Goal: Task Accomplishment & Management: Complete application form

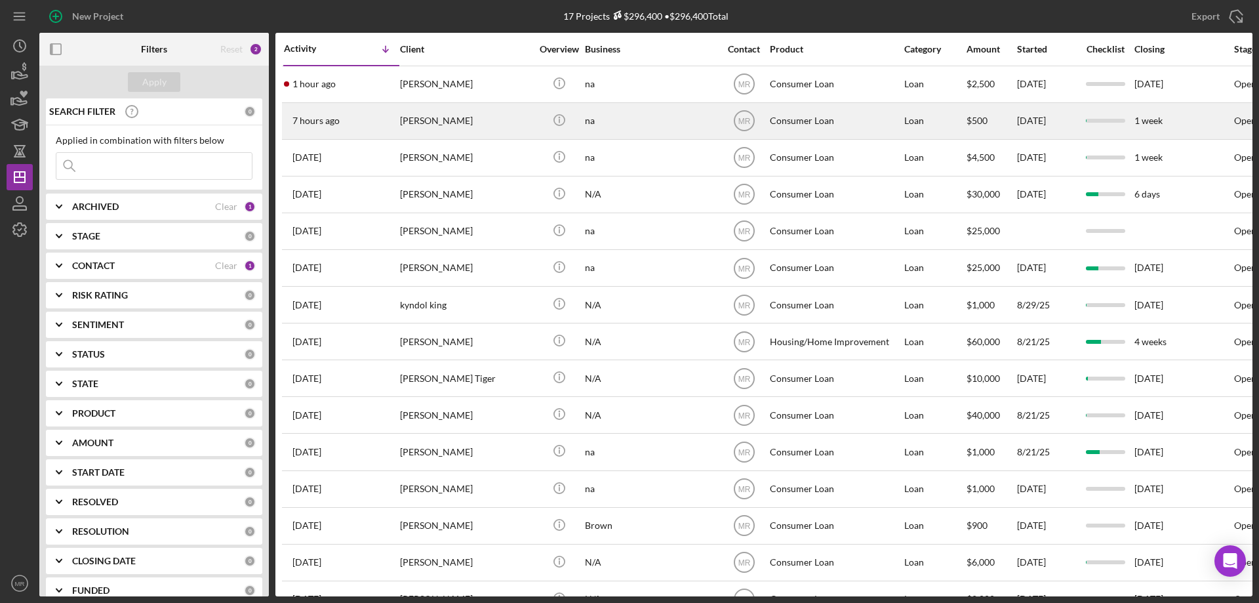
click at [519, 106] on div "[PERSON_NAME]" at bounding box center [465, 121] width 131 height 35
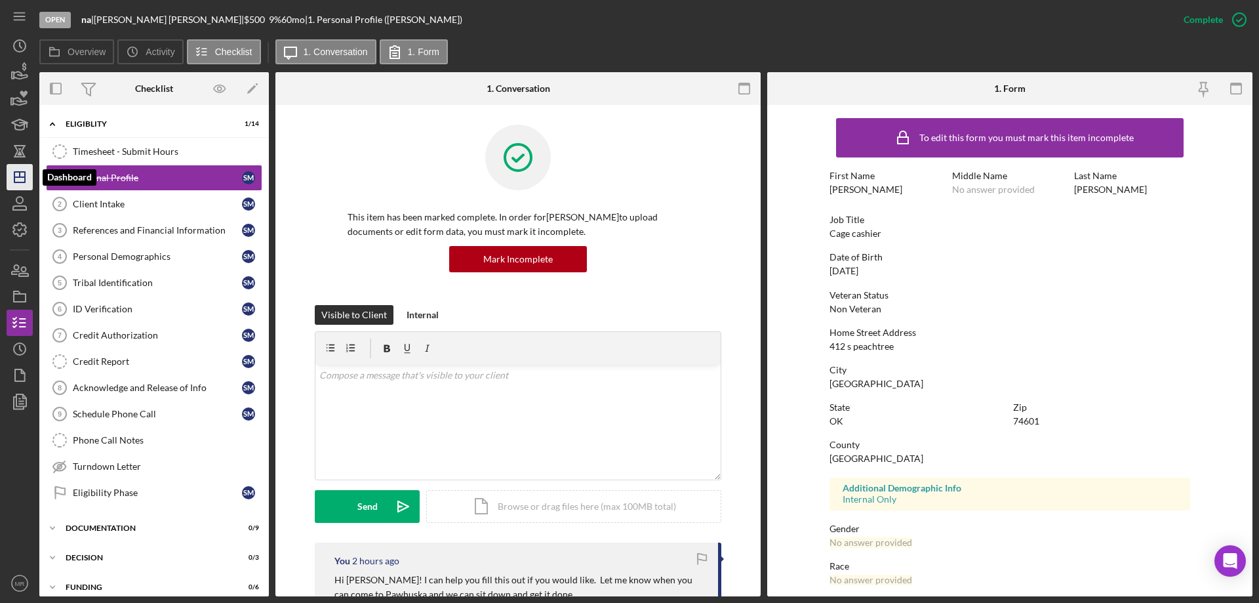
click at [16, 172] on polygon "button" at bounding box center [19, 177] width 10 height 10
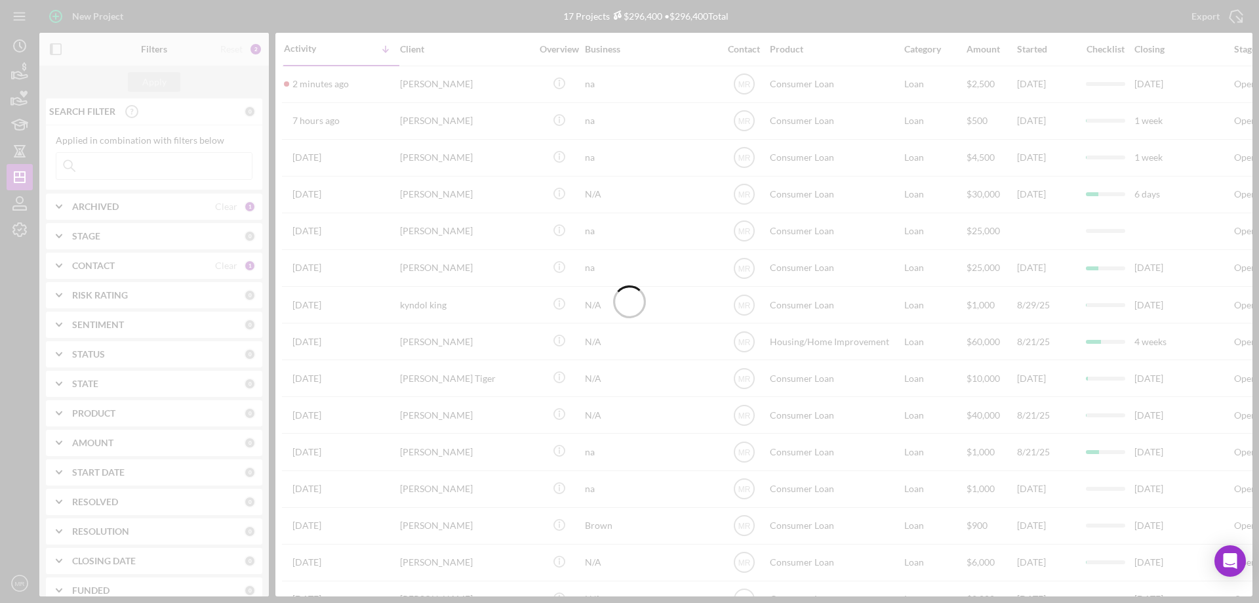
click at [496, 85] on div at bounding box center [629, 301] width 1259 height 603
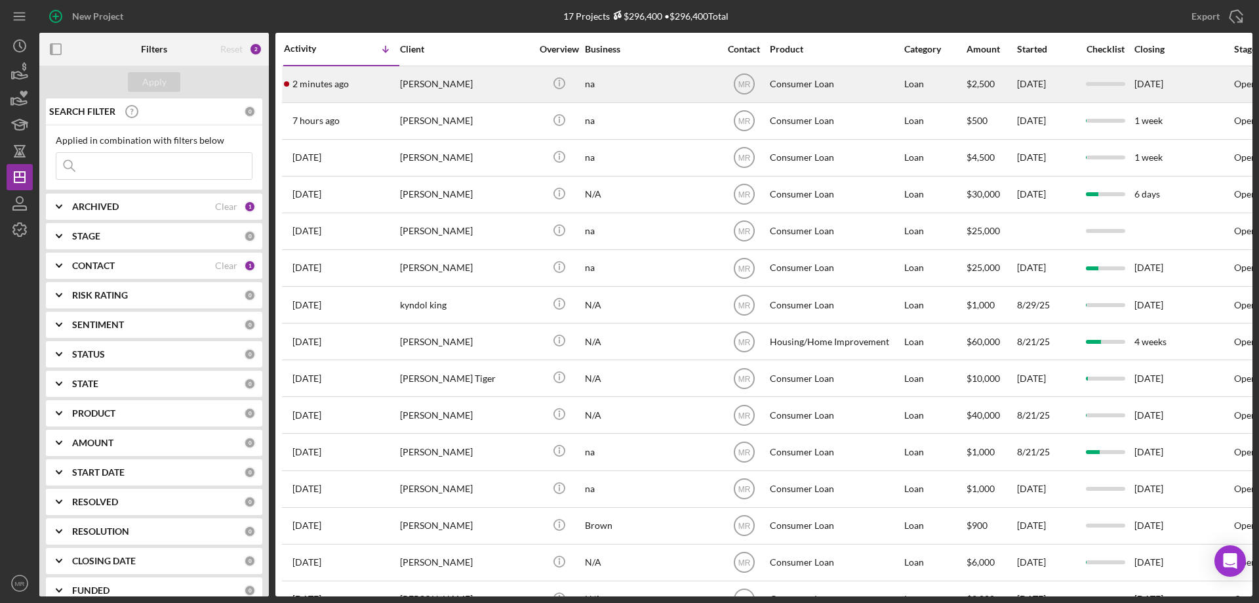
click at [495, 85] on div "[PERSON_NAME]" at bounding box center [465, 84] width 131 height 35
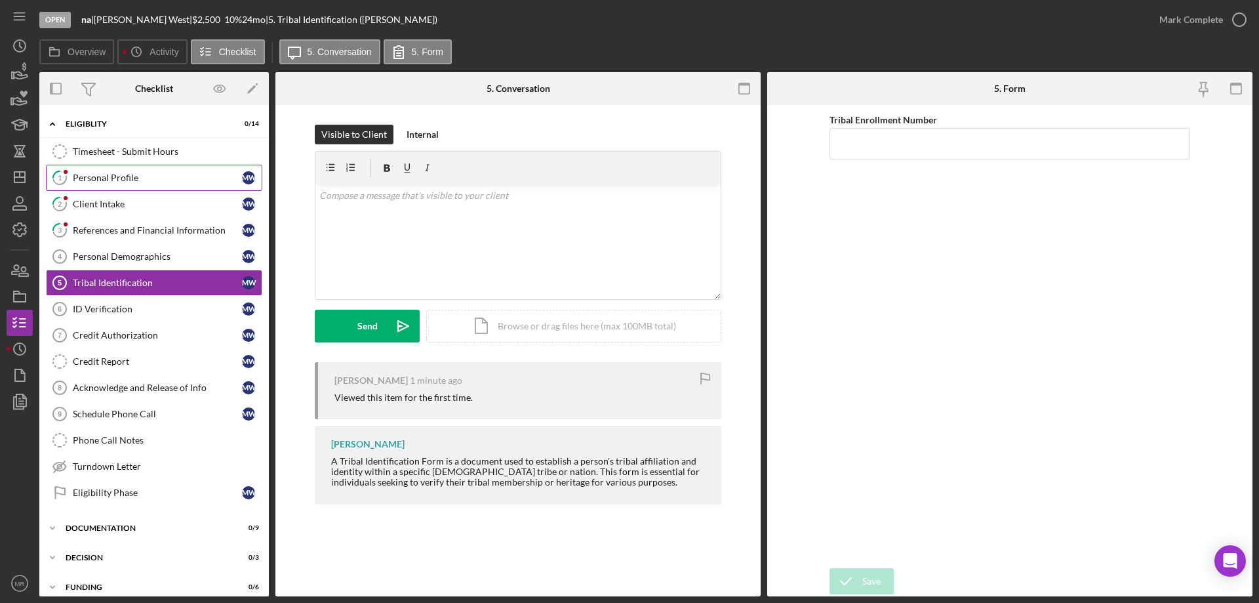
click at [104, 170] on link "1 Personal Profile M W" at bounding box center [154, 178] width 216 height 26
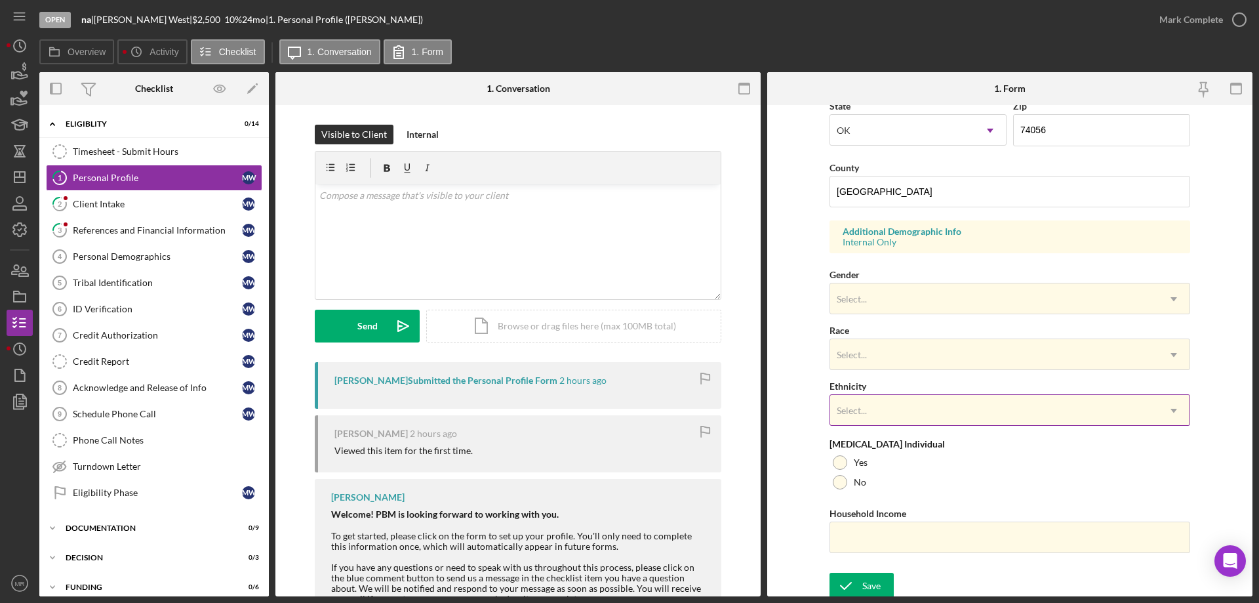
scroll to position [384, 0]
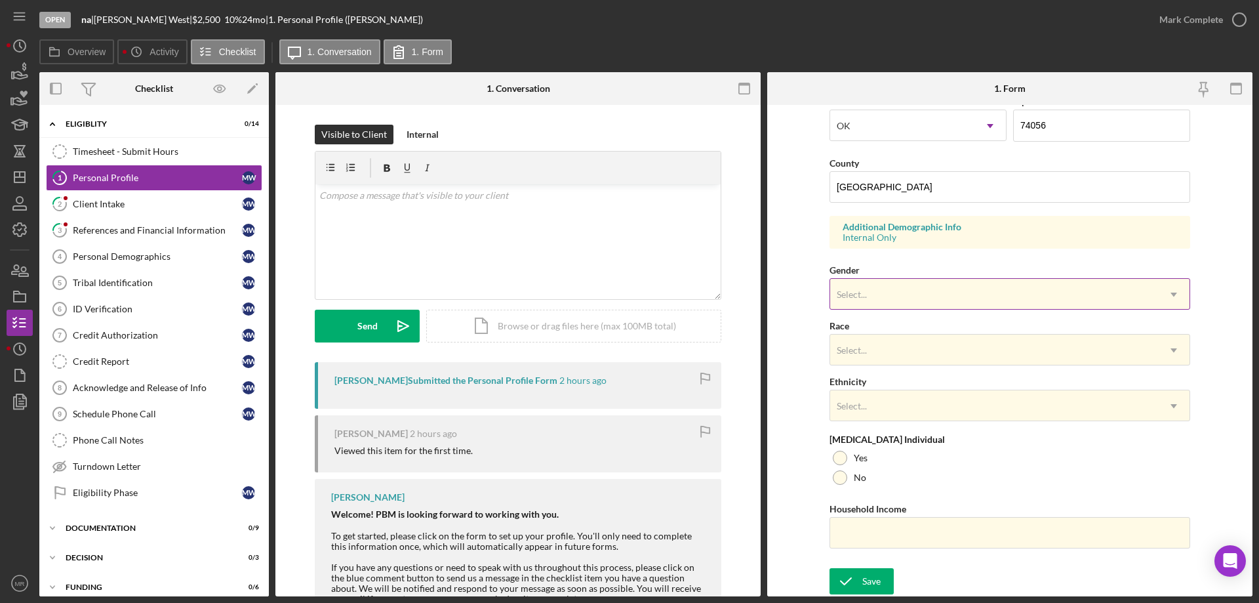
click at [951, 287] on div "Select..." at bounding box center [994, 294] width 328 height 30
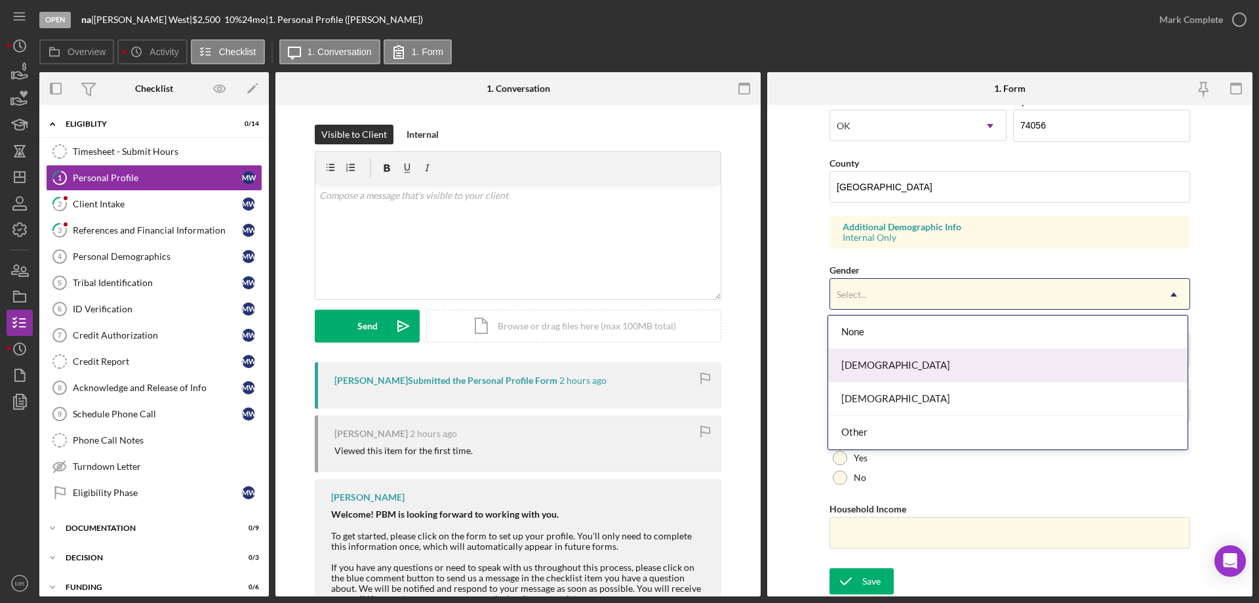
click at [932, 366] on div "[DEMOGRAPHIC_DATA]" at bounding box center [1007, 365] width 359 height 33
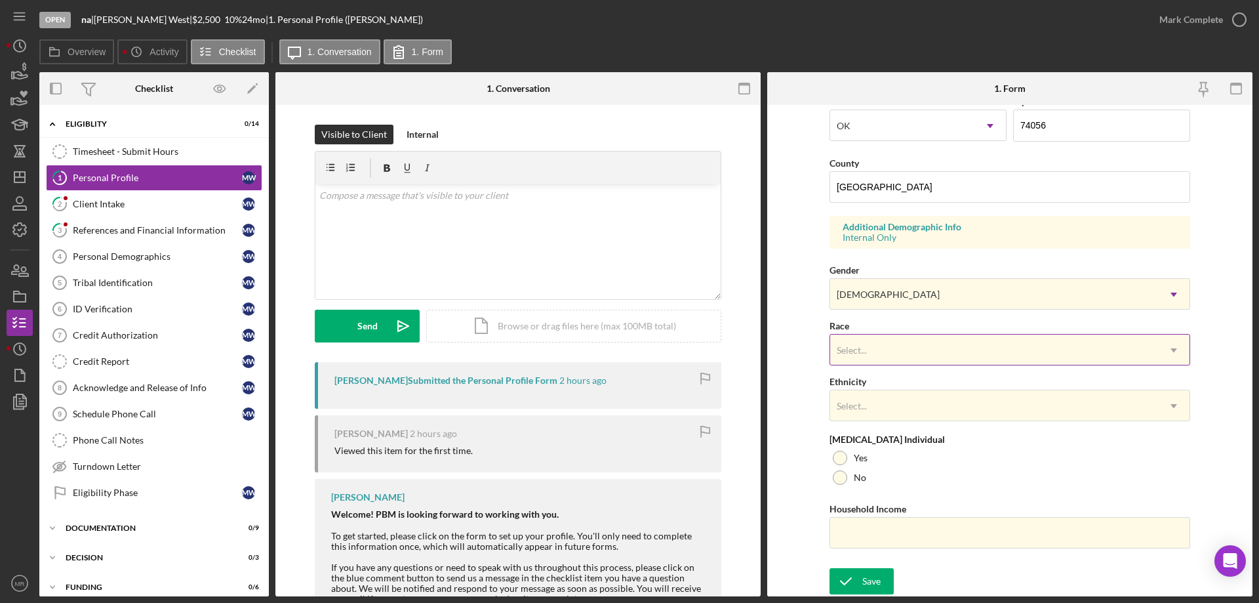
click at [931, 354] on div "Select..." at bounding box center [994, 350] width 328 height 30
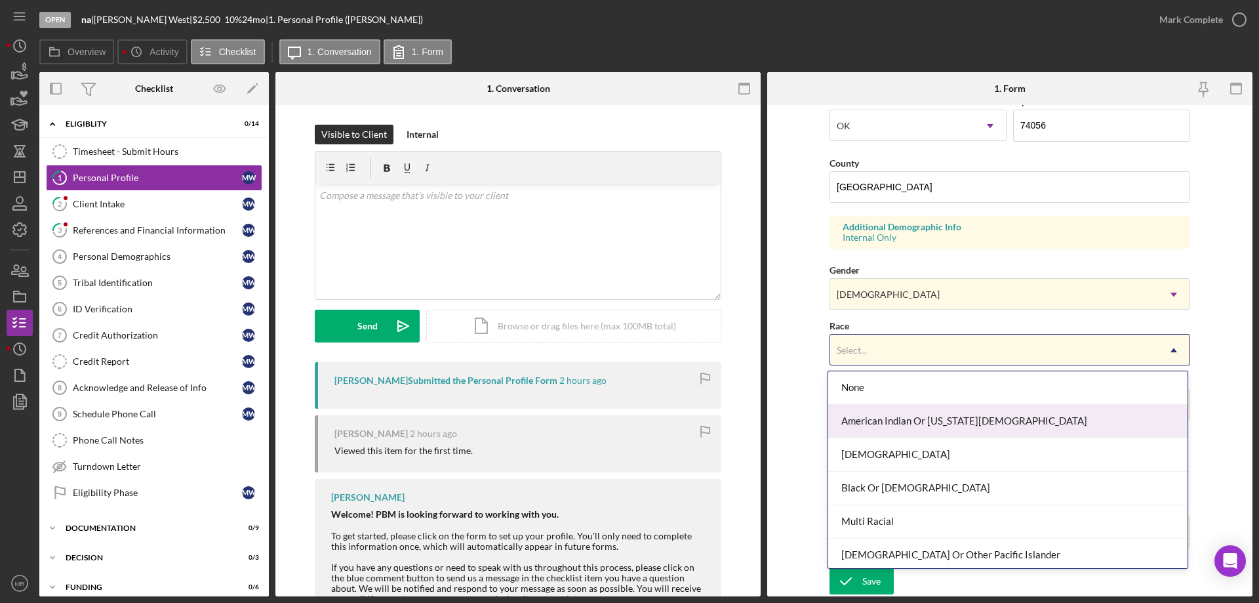
click at [941, 425] on div "American Indian Or [US_STATE][DEMOGRAPHIC_DATA]" at bounding box center [1007, 421] width 359 height 33
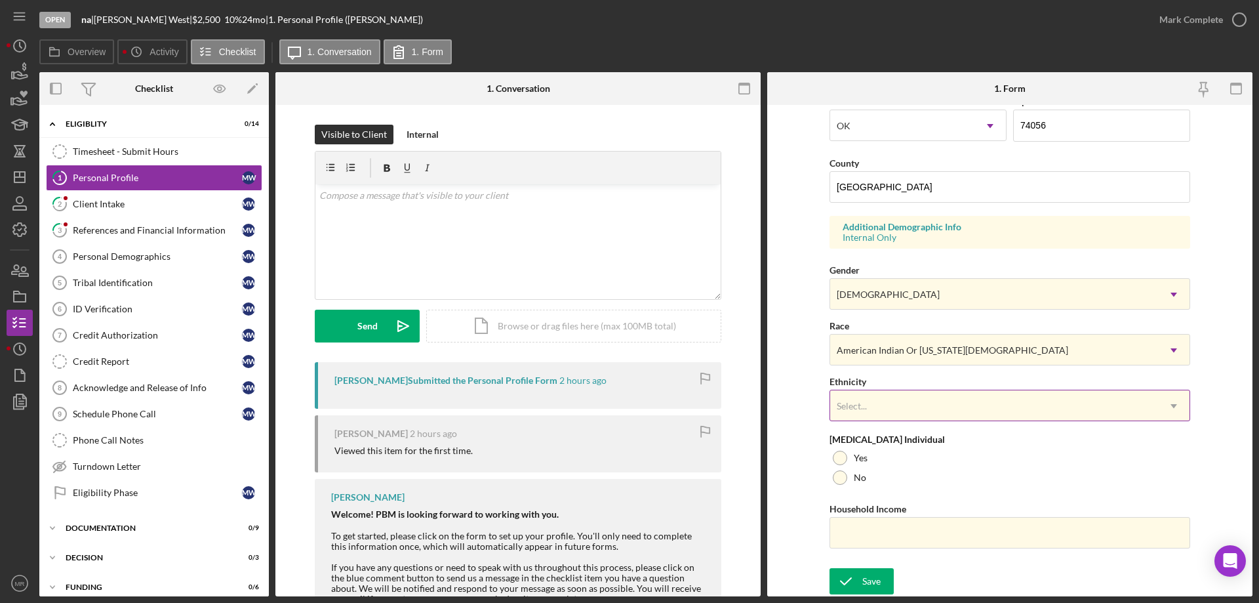
click at [930, 409] on div "Select..." at bounding box center [994, 406] width 328 height 30
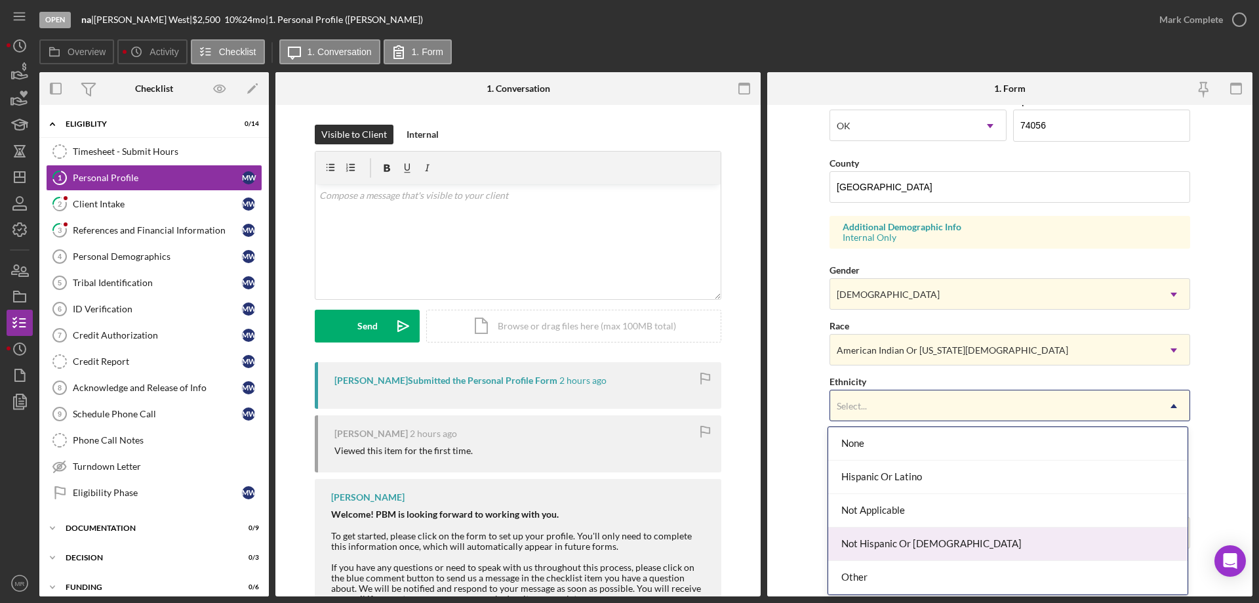
click at [936, 545] on div "Not Hispanic Or [DEMOGRAPHIC_DATA]" at bounding box center [1007, 543] width 359 height 33
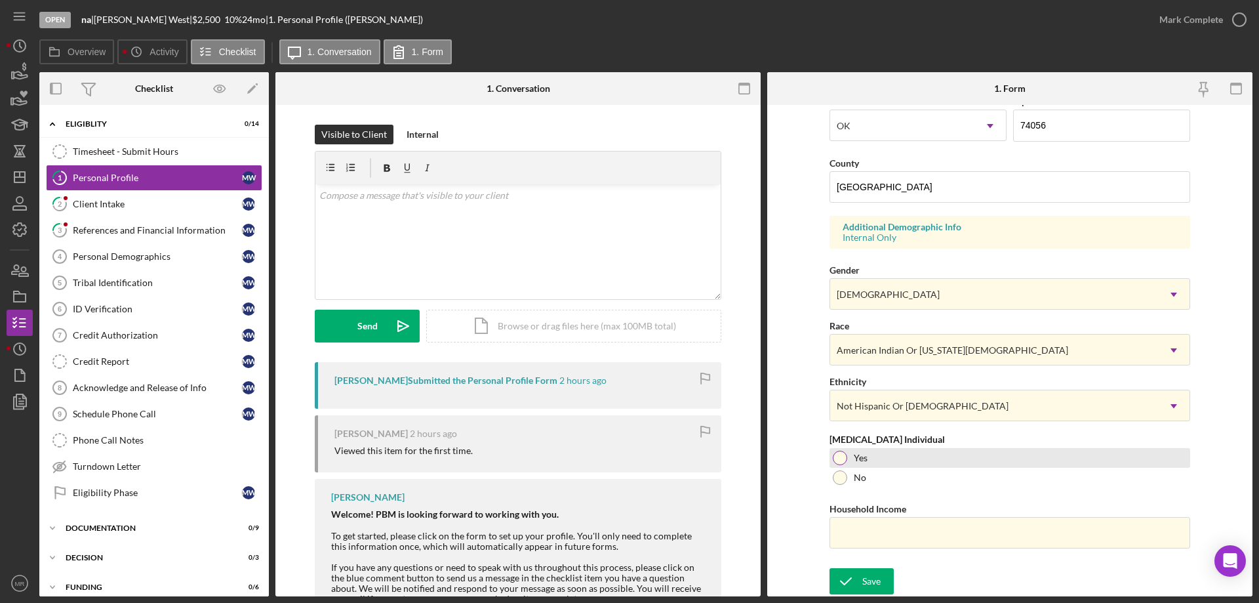
click at [839, 459] on div at bounding box center [840, 457] width 14 height 14
click at [863, 528] on input "Household Income" at bounding box center [1009, 532] width 361 height 31
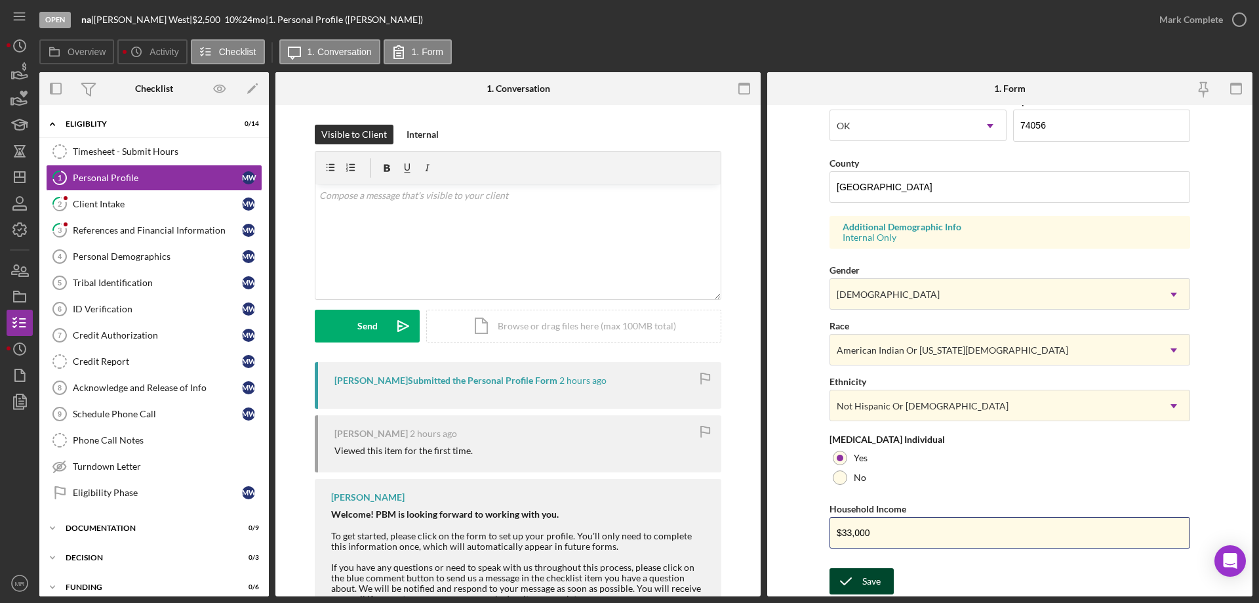
type input "$33,000"
click at [869, 580] on div "Save" at bounding box center [871, 581] width 18 height 26
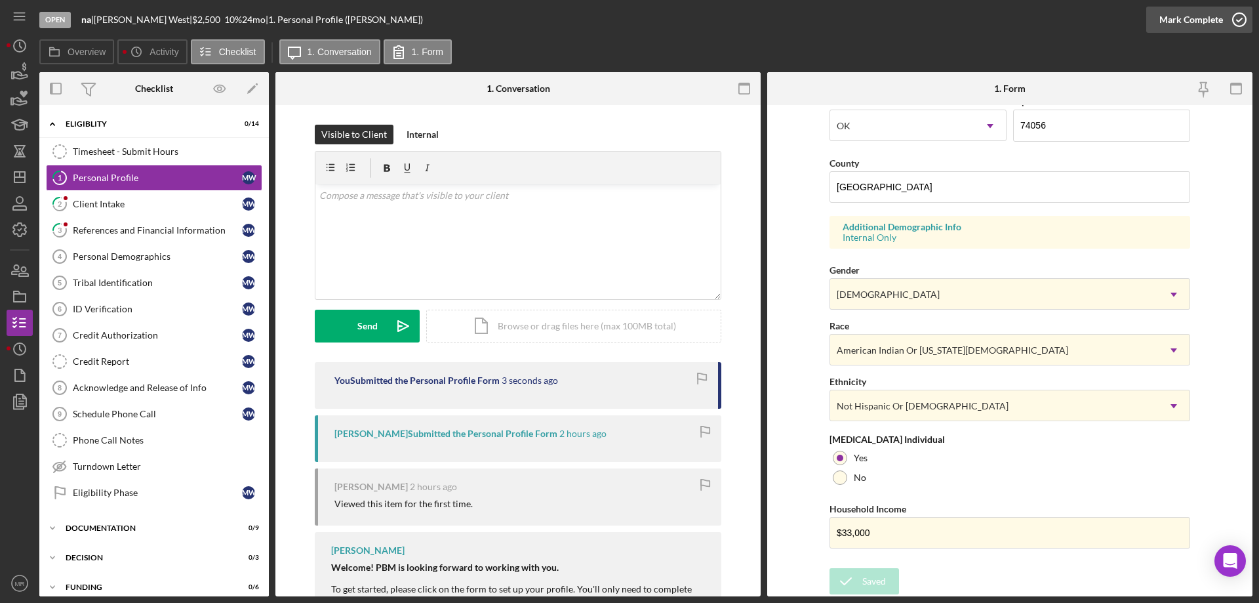
click at [1240, 18] on polyline "button" at bounding box center [1239, 19] width 5 height 3
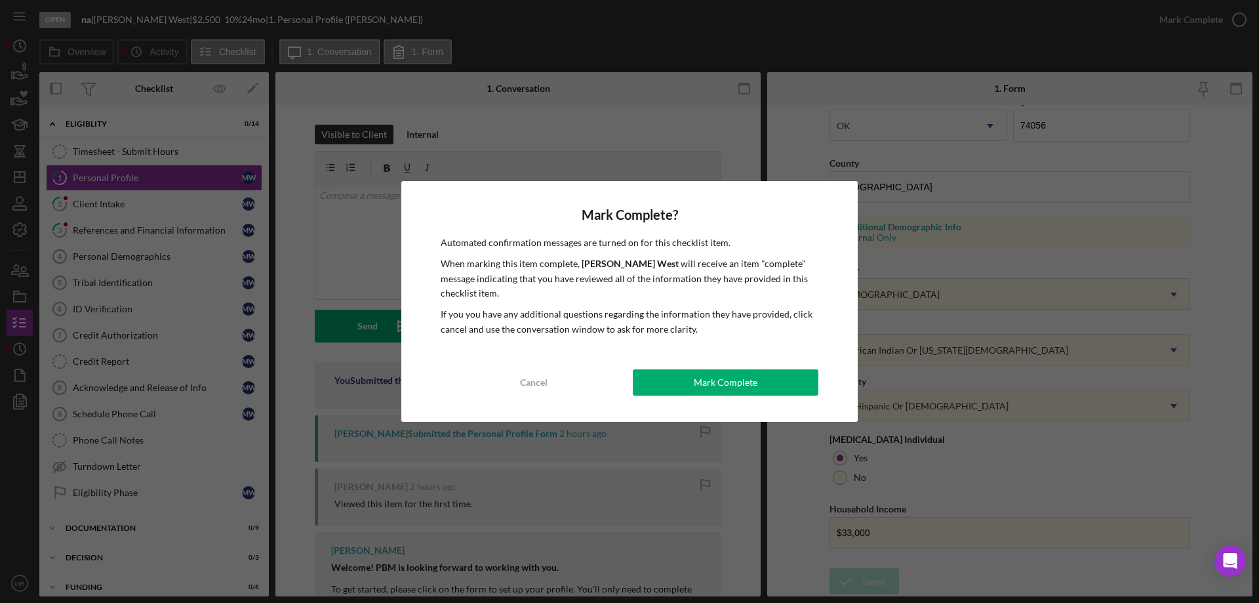
click at [761, 386] on button "Mark Complete" at bounding box center [726, 382] width 186 height 26
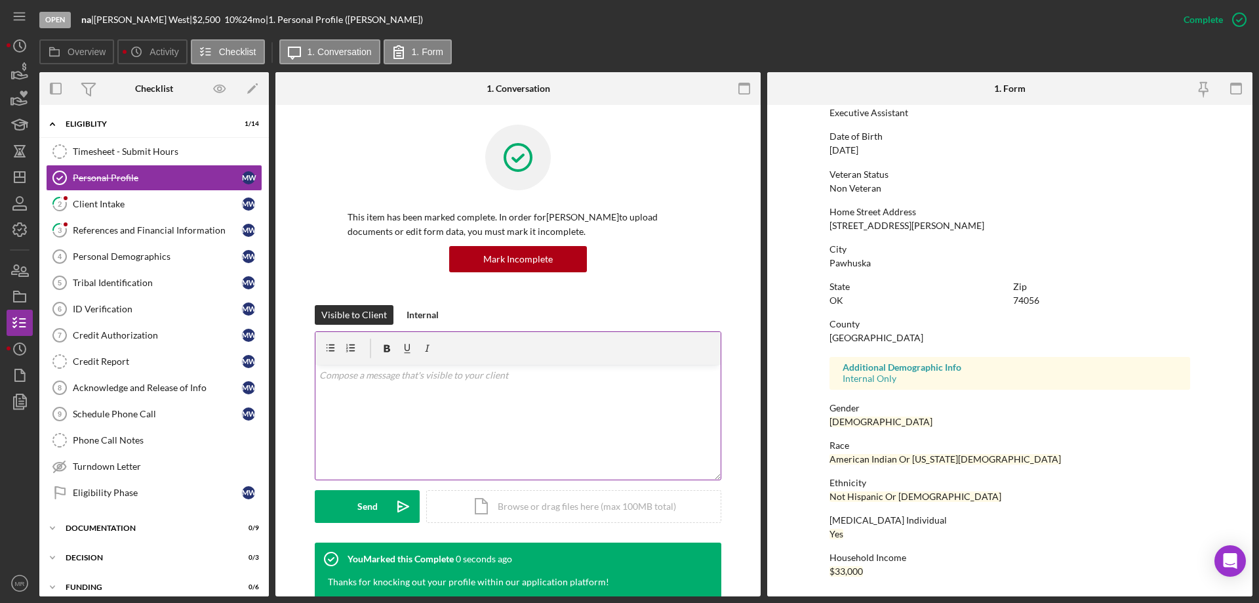
scroll to position [121, 0]
click at [121, 195] on link "2 Client Intake M W" at bounding box center [154, 204] width 216 height 26
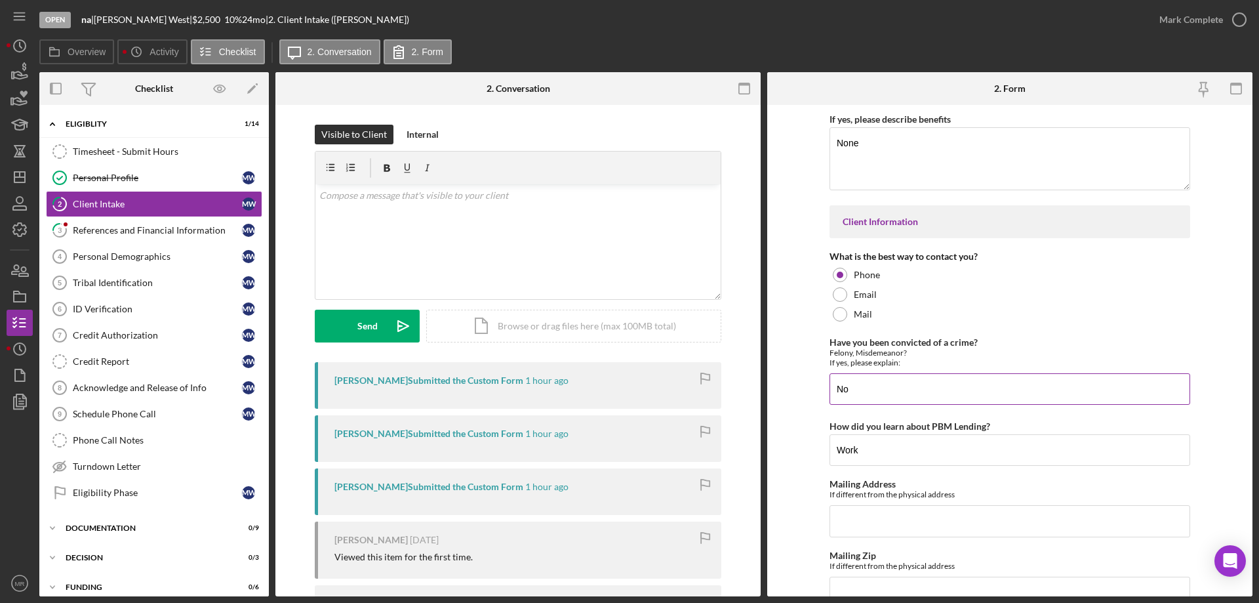
scroll to position [1830, 0]
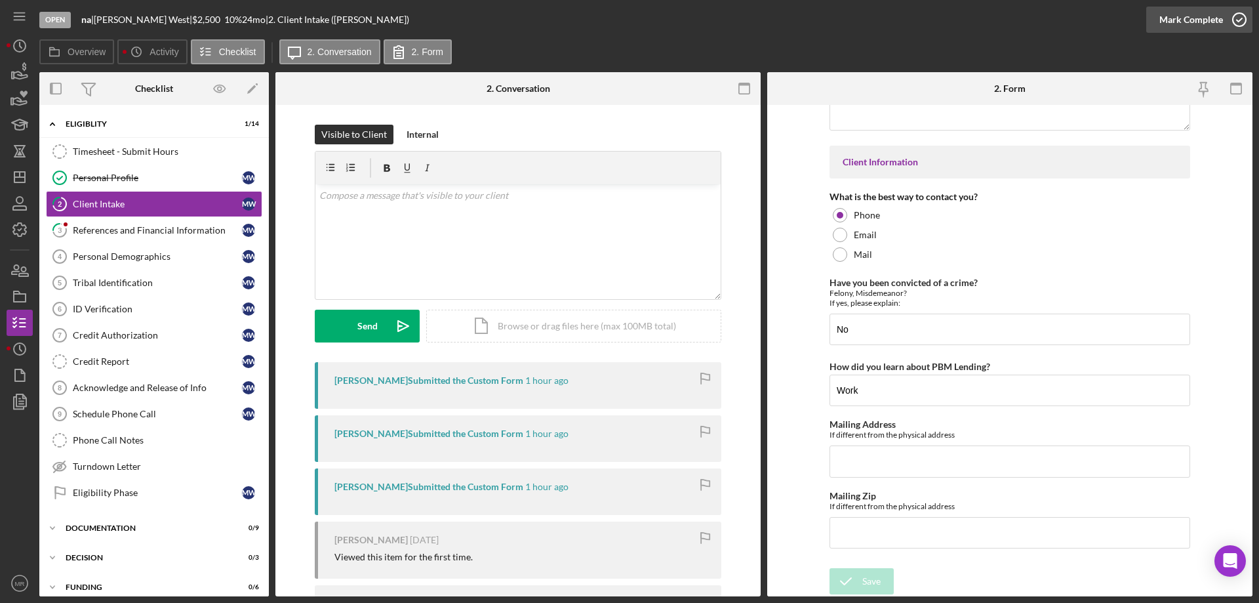
click at [1238, 24] on icon "button" at bounding box center [1239, 19] width 33 height 33
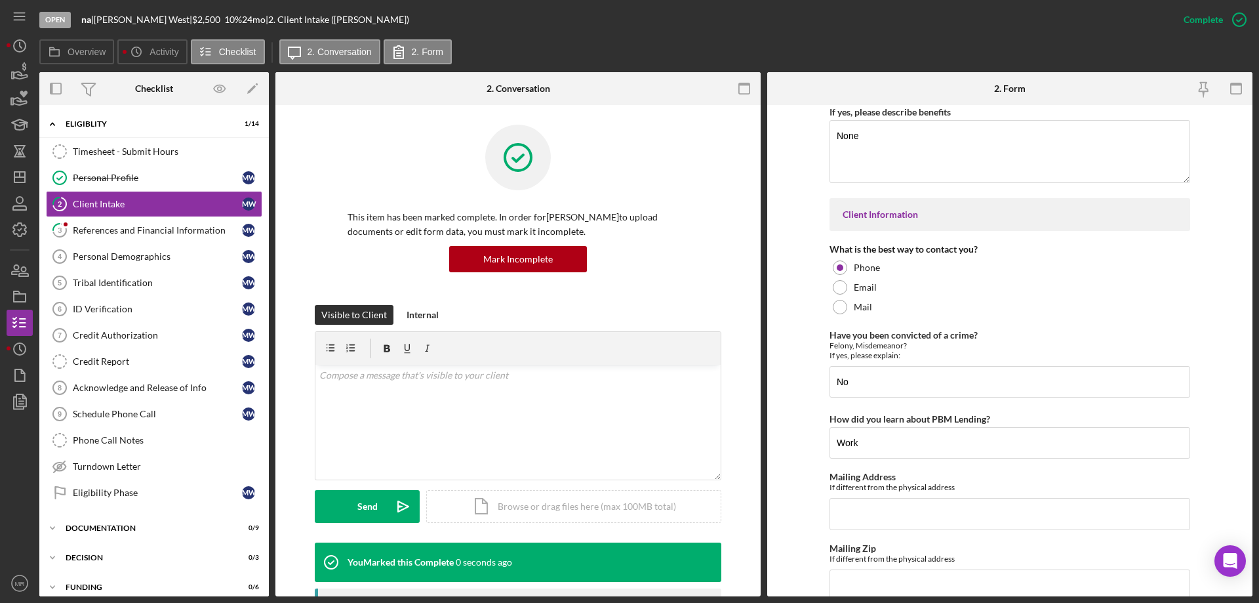
scroll to position [1882, 0]
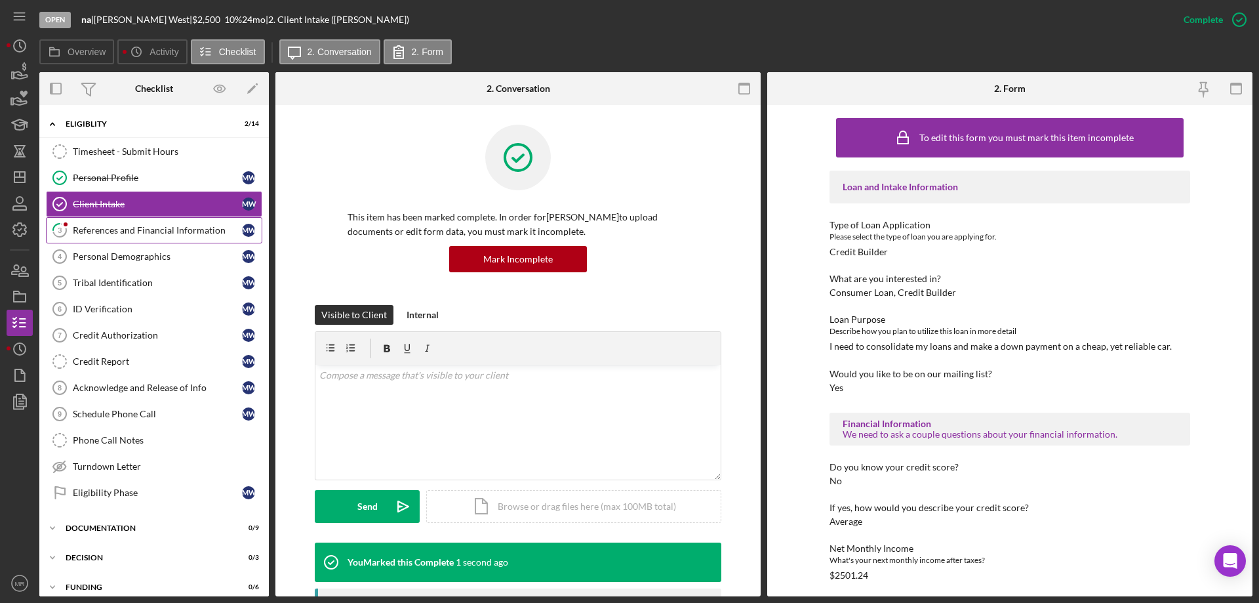
click at [100, 228] on div "References and Financial Information" at bounding box center [157, 230] width 169 height 10
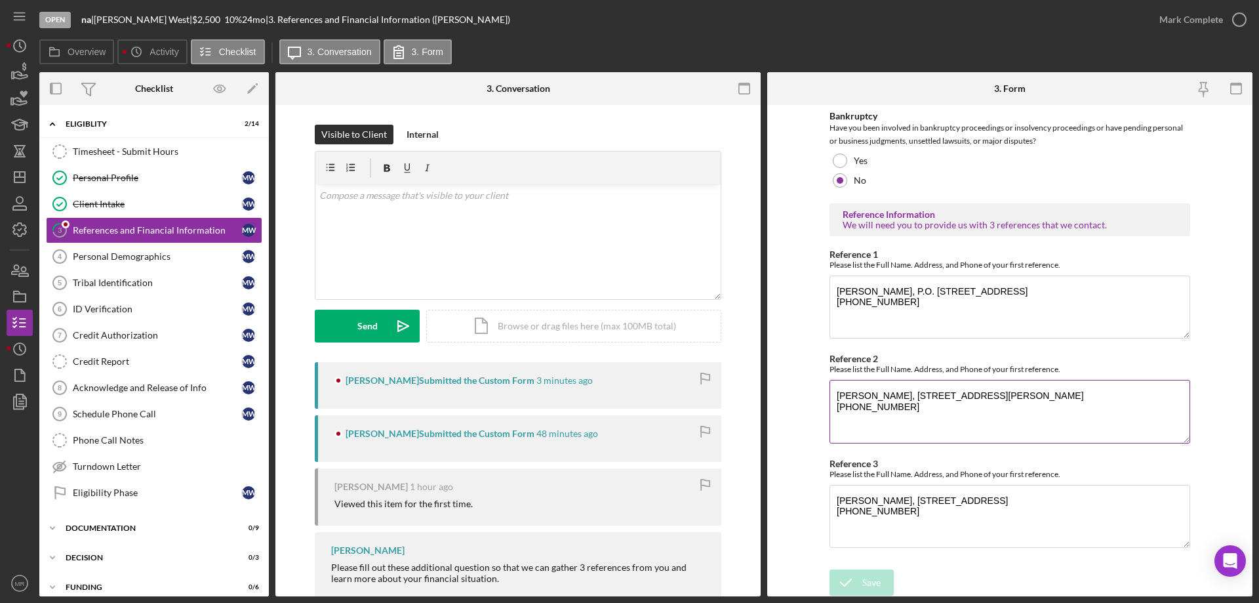
scroll to position [446, 0]
click at [1235, 12] on icon "button" at bounding box center [1239, 19] width 33 height 33
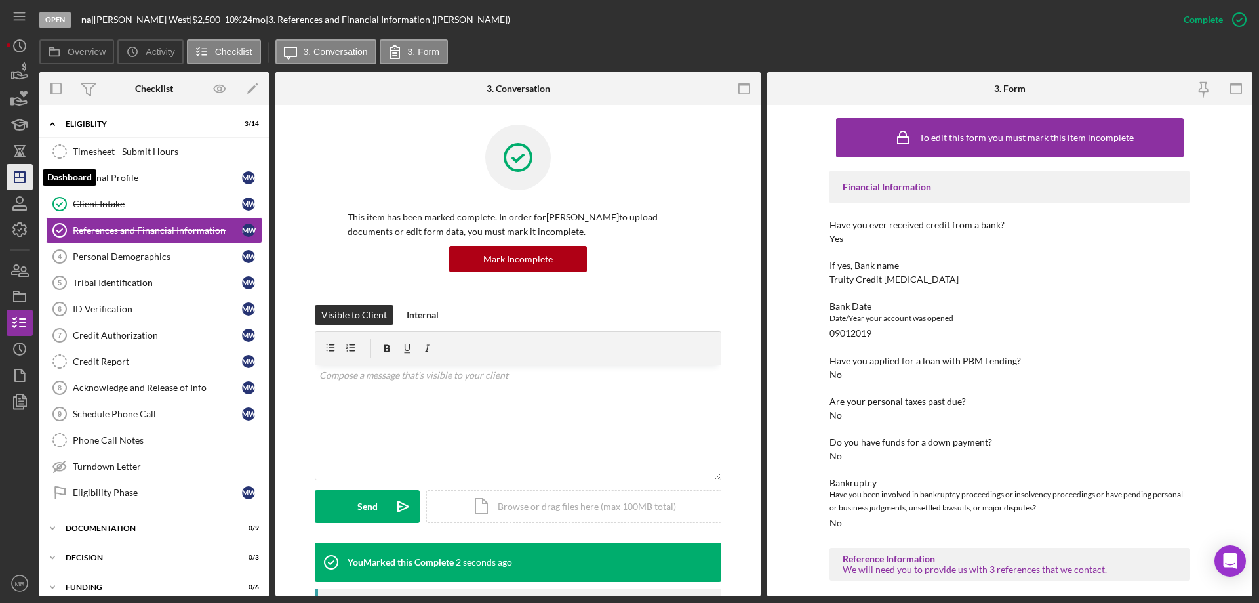
click at [22, 177] on line "button" at bounding box center [19, 177] width 10 height 0
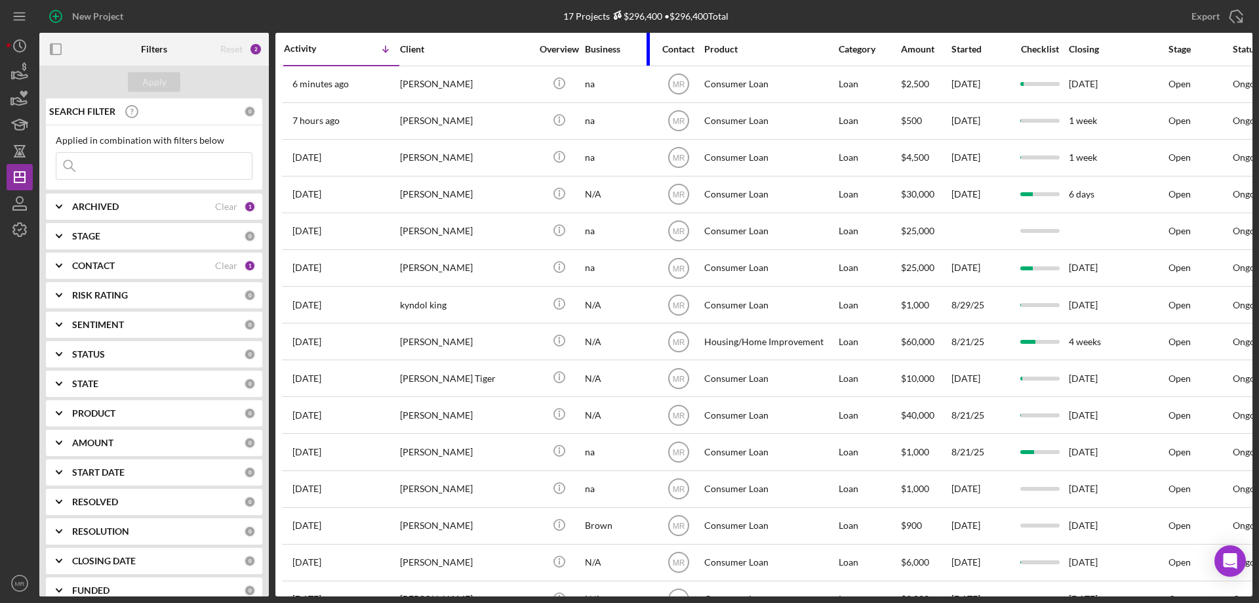
drag, startPoint x: 713, startPoint y: 43, endPoint x: 597, endPoint y: 54, distance: 116.6
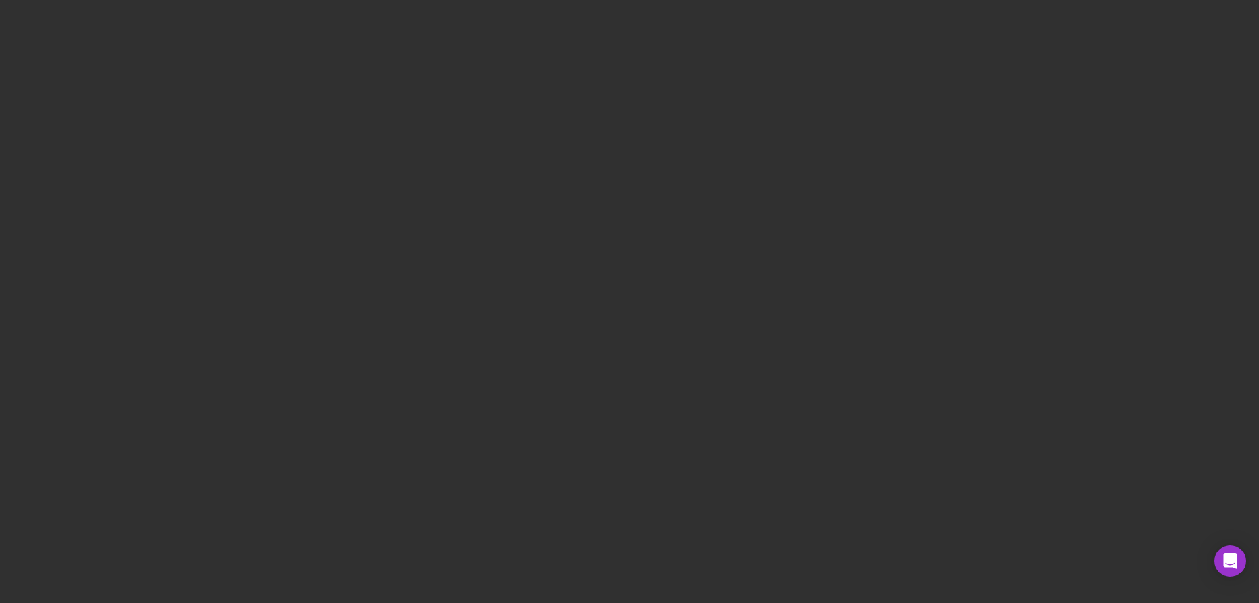
drag, startPoint x: 566, startPoint y: 211, endPoint x: 396, endPoint y: 237, distance: 172.5
click at [396, 237] on div at bounding box center [629, 301] width 1259 height 603
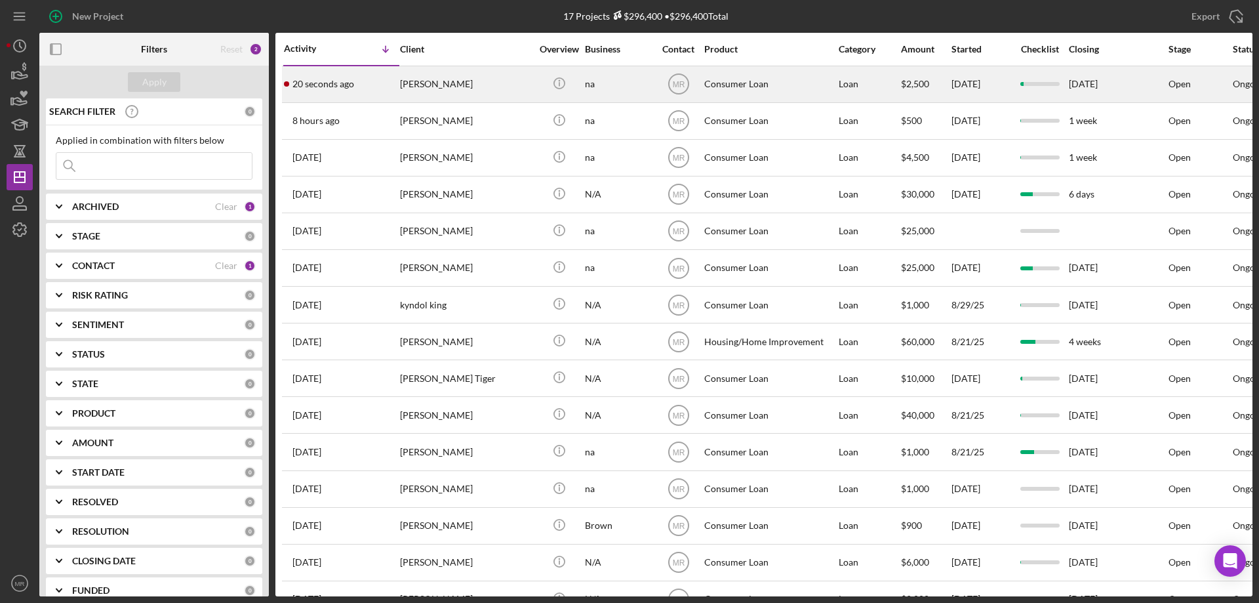
click at [509, 90] on div "[PERSON_NAME]" at bounding box center [465, 84] width 131 height 35
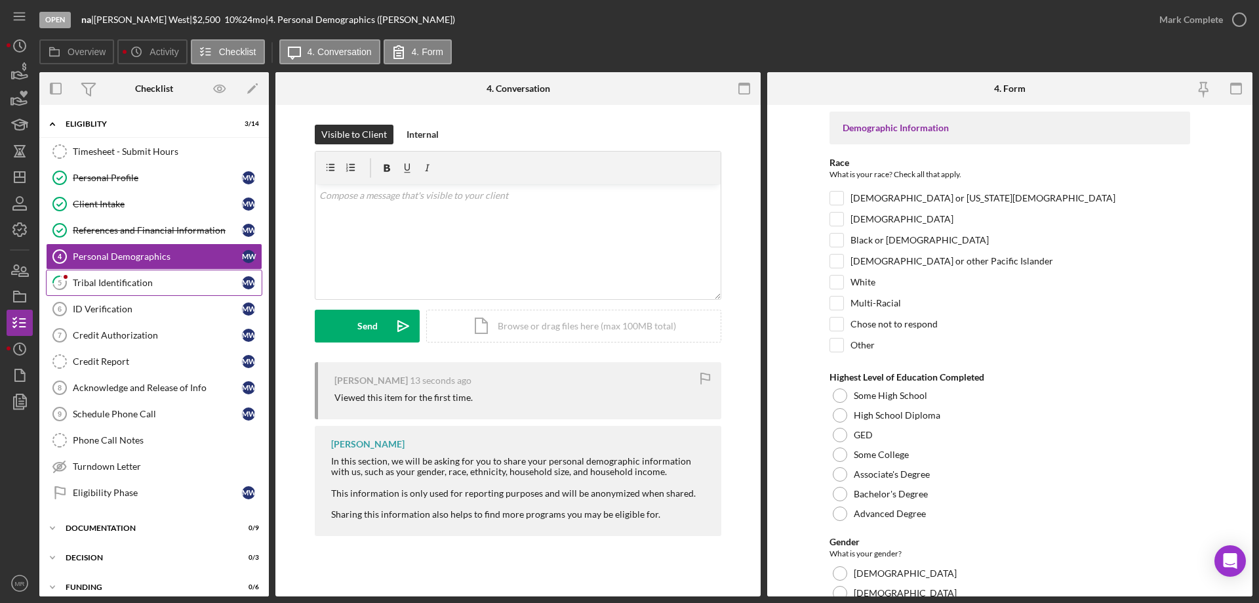
click at [125, 282] on div "Tribal Identification" at bounding box center [157, 282] width 169 height 10
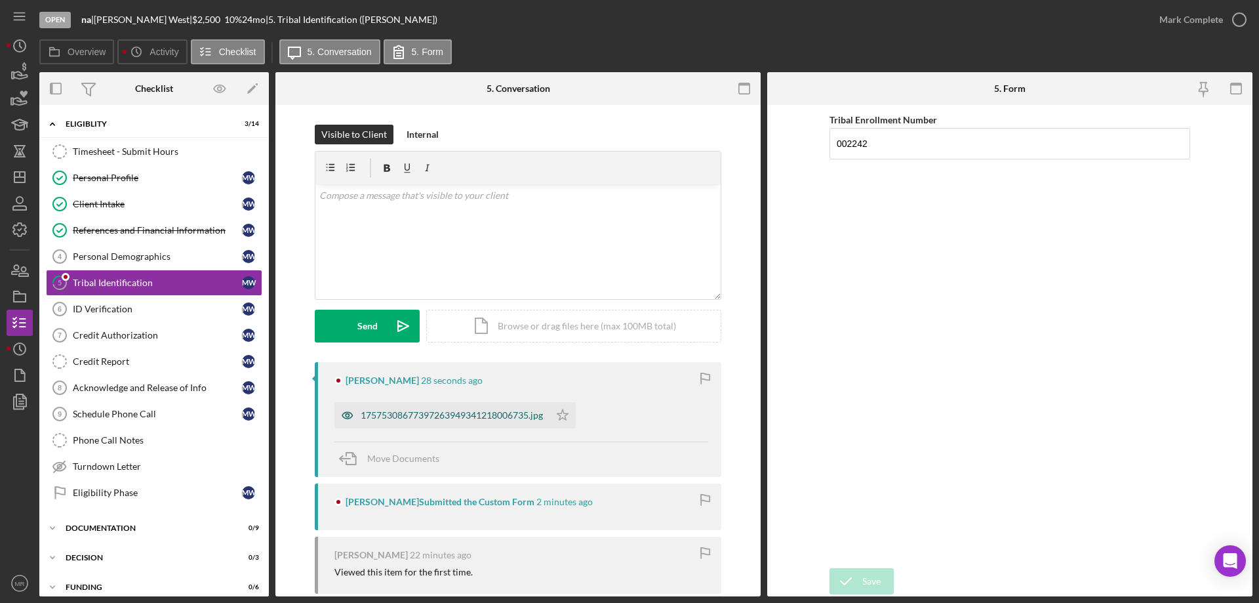
click at [450, 417] on div "17575308677397263949341218006735.jpg" at bounding box center [452, 415] width 182 height 10
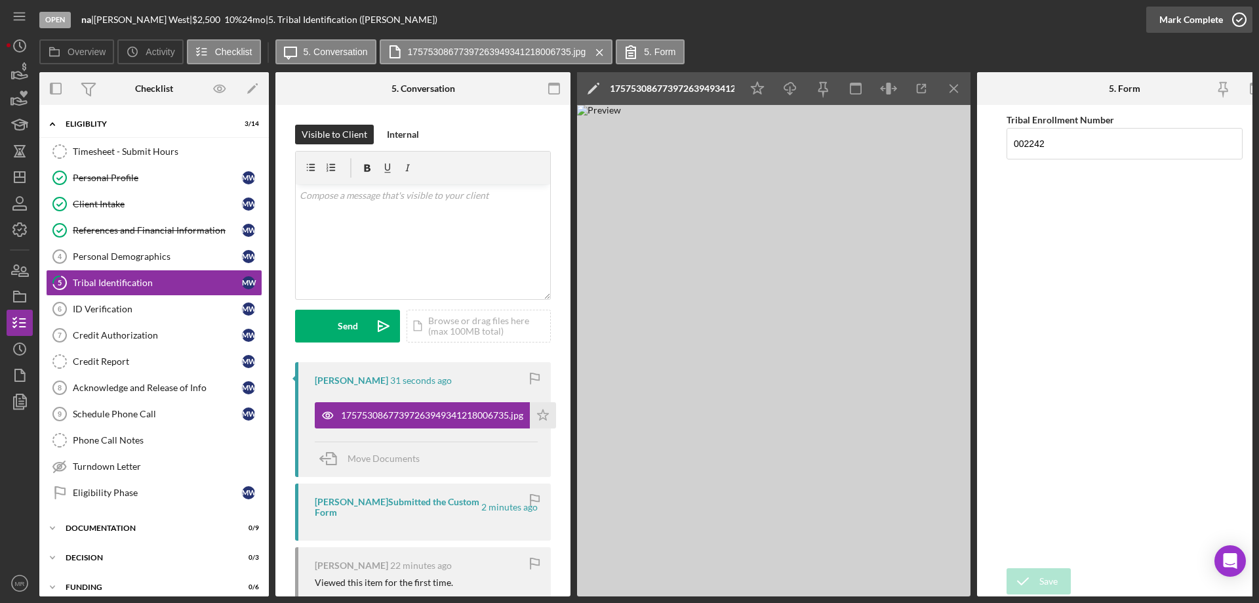
click at [1238, 17] on icon "button" at bounding box center [1239, 19] width 33 height 33
